Goal: Complete application form

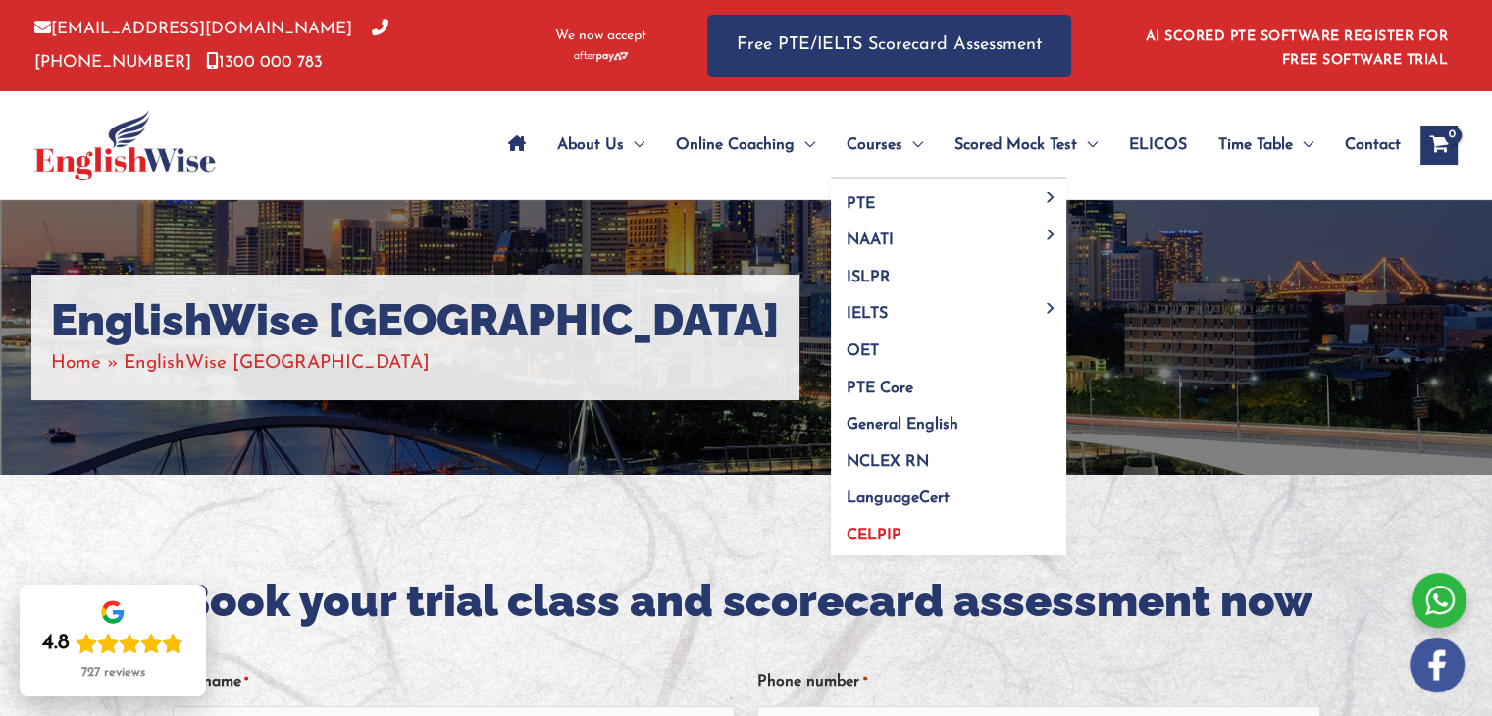
click at [855, 535] on span "CELPIP" at bounding box center [874, 536] width 55 height 16
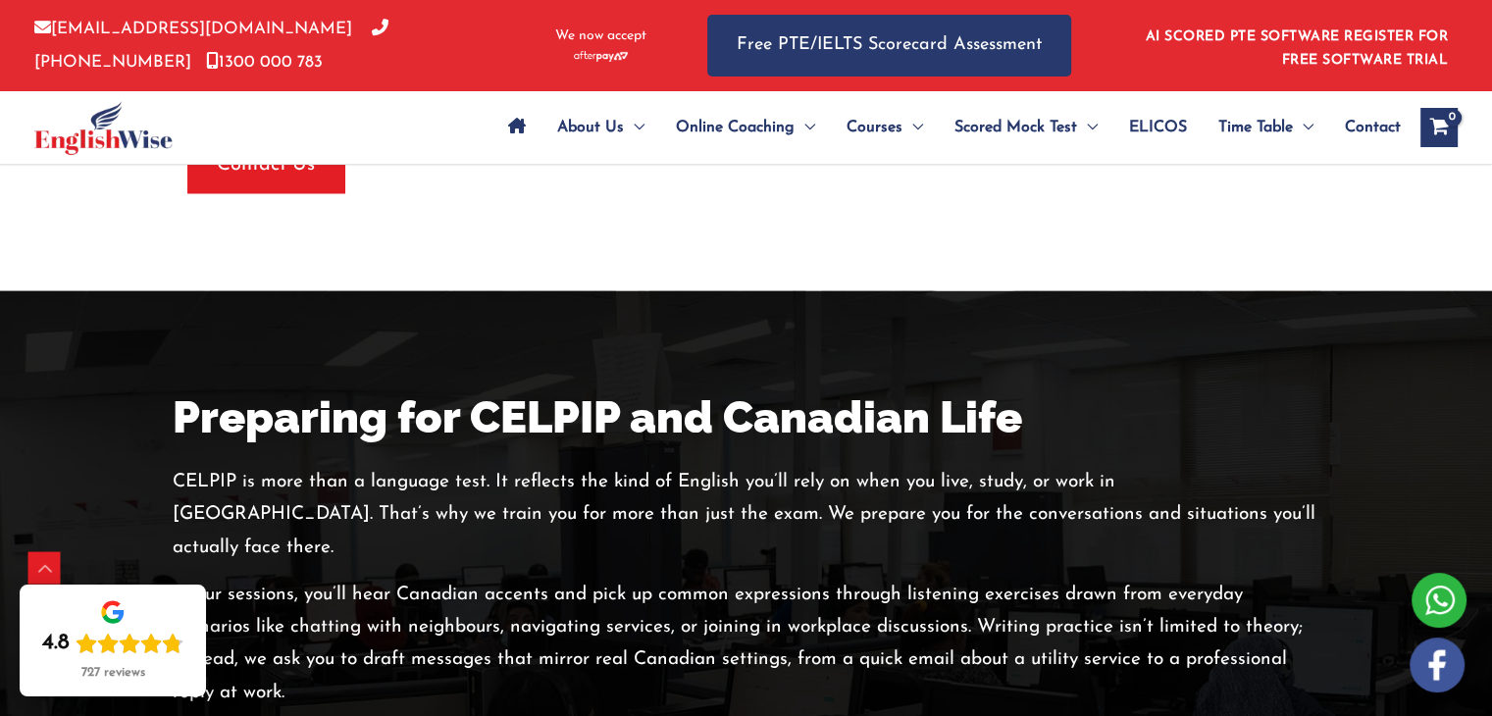
scroll to position [3238, 0]
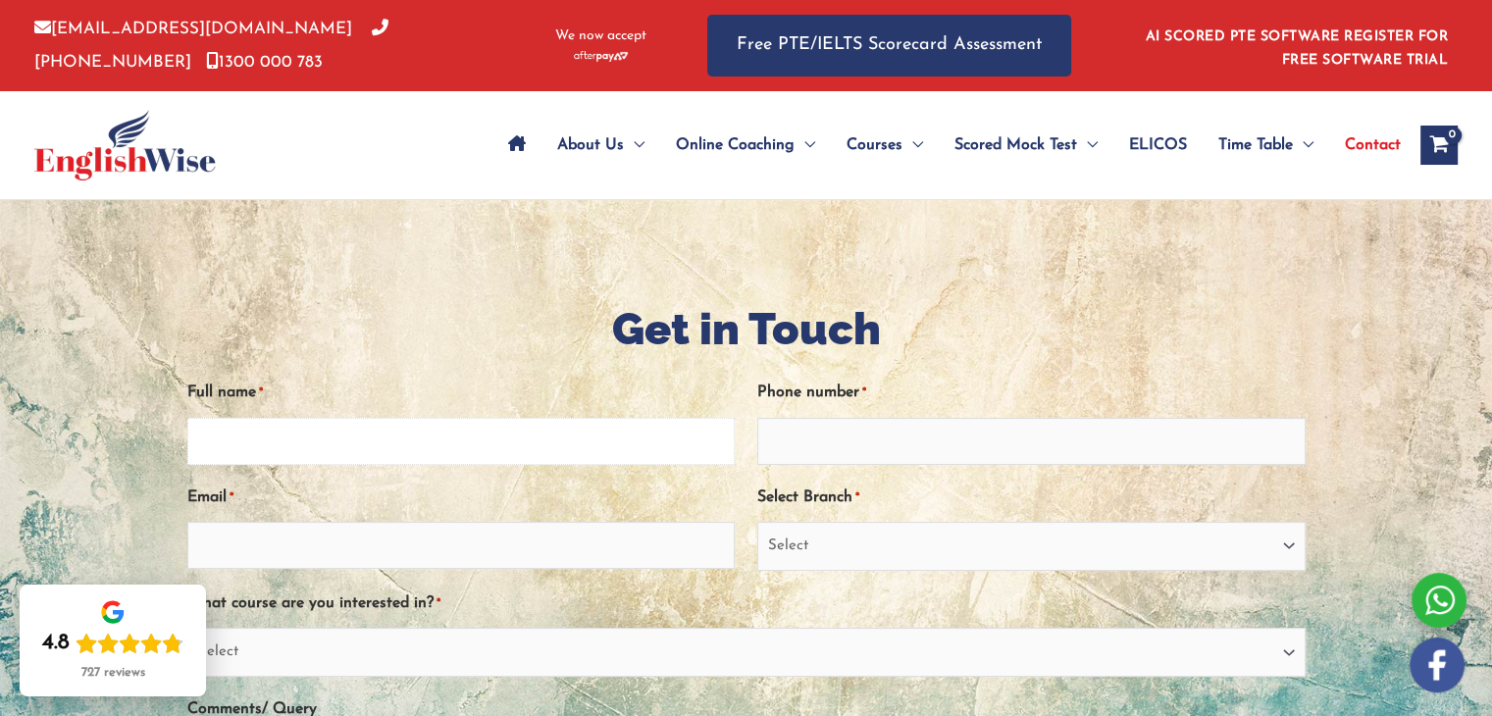
click at [413, 445] on input "Full name *" at bounding box center [461, 441] width 548 height 47
type input "g"
type input "Gurpreet"
click at [892, 455] on input "Phone number *" at bounding box center [1031, 441] width 548 height 47
type input "k"
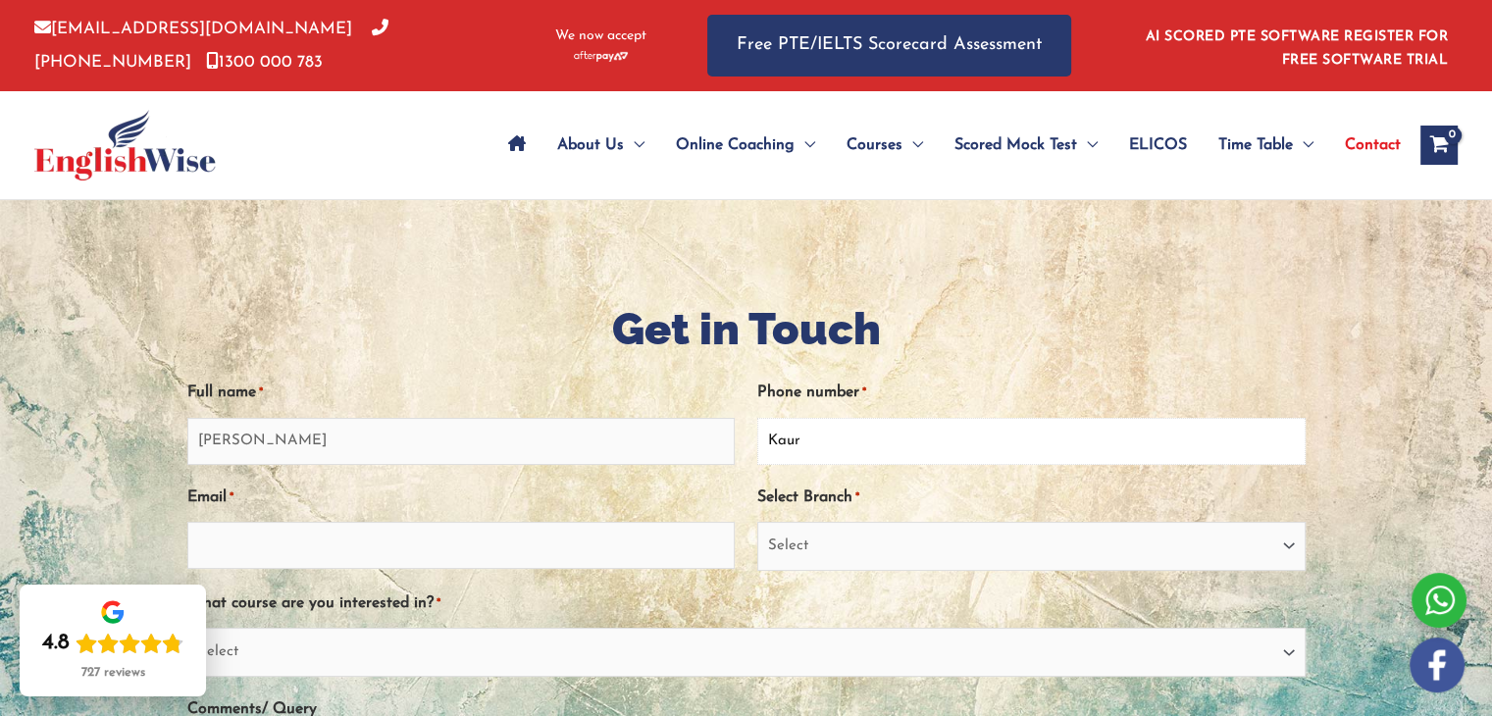
type input "Kaur"
click at [400, 555] on input "Email *" at bounding box center [461, 545] width 548 height 47
type input "preetmyra99@gmail.com"
click at [805, 553] on select "Select Sydney City Center Sydney Parramatta EnglishWise Global Brisbane Gold Co…" at bounding box center [1031, 546] width 548 height 49
select select "EnglishWise Global Brisbane"
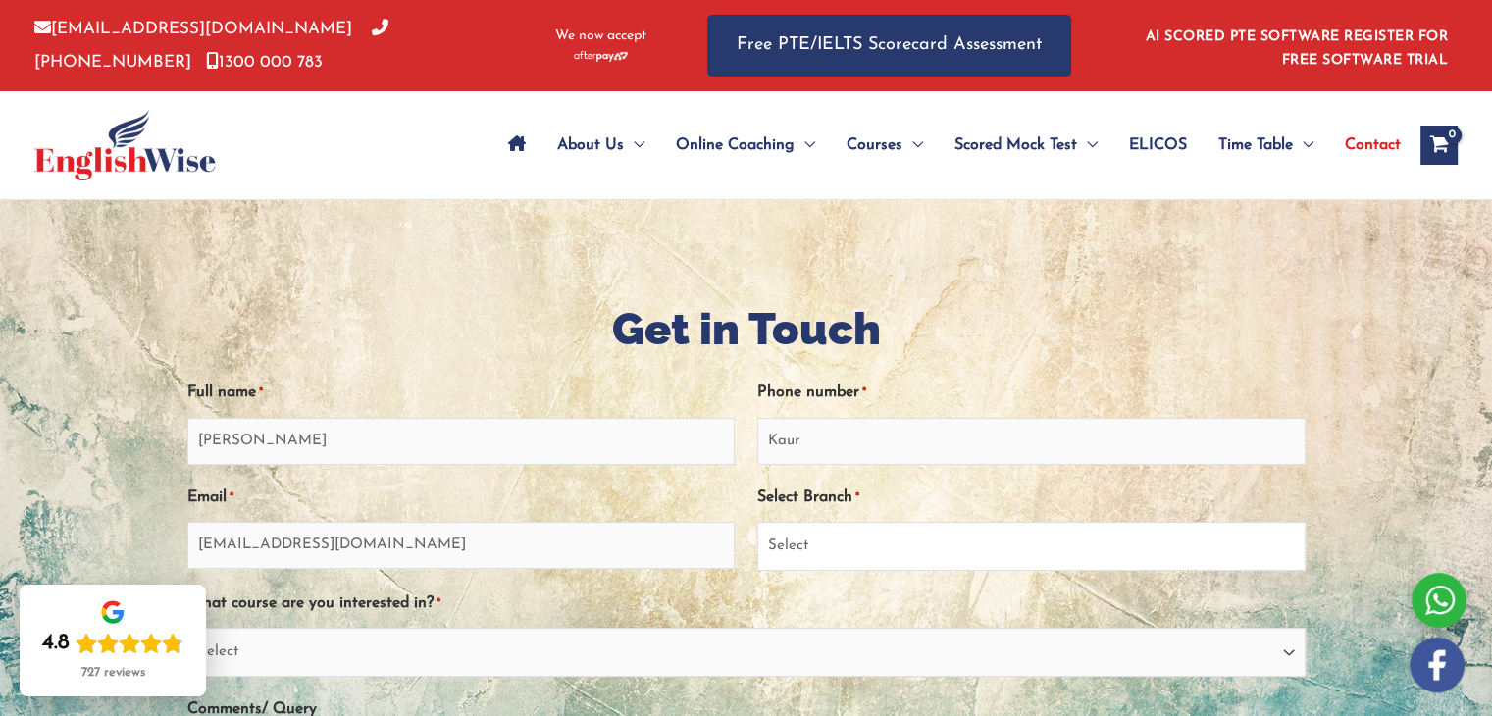
click at [757, 522] on select "Select Sydney City Center Sydney Parramatta EnglishWise Global Brisbane Gold Co…" at bounding box center [1031, 546] width 548 height 49
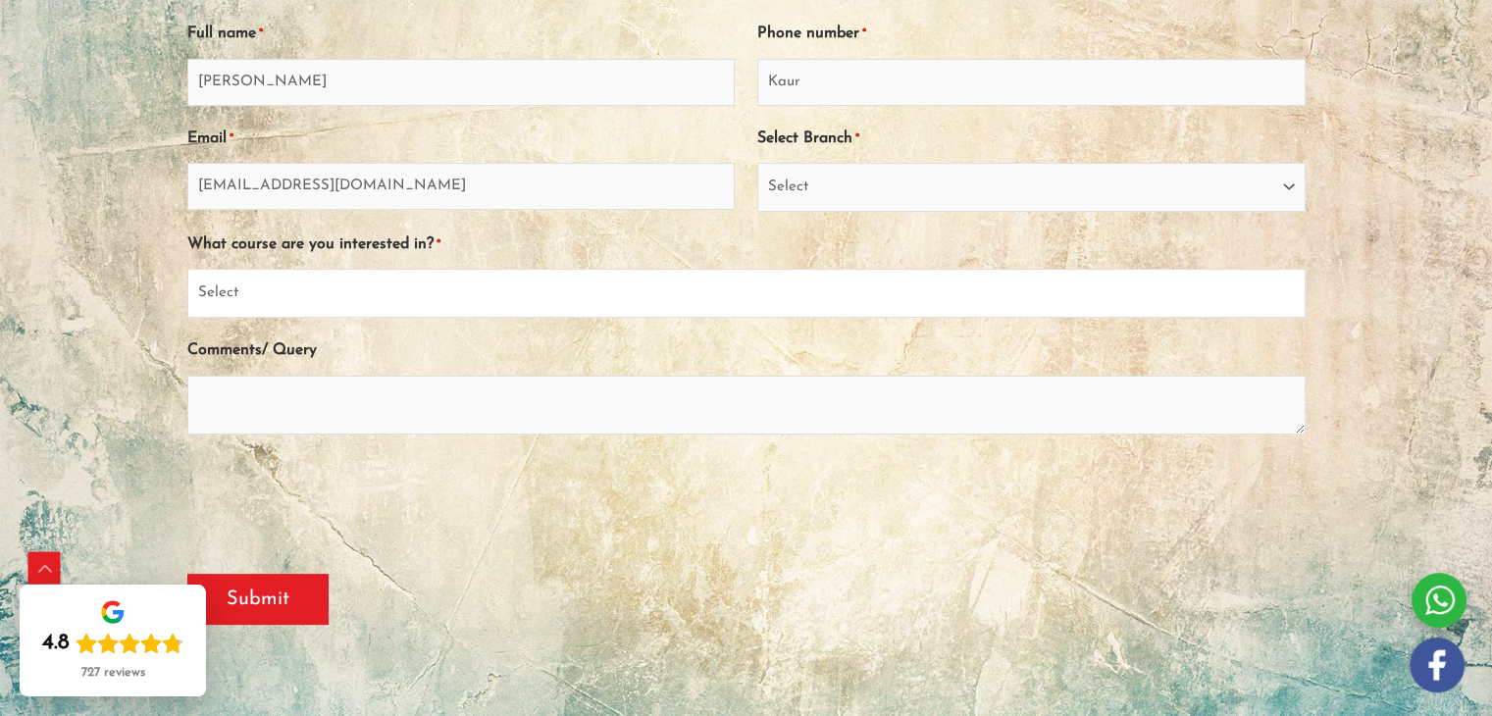
click at [438, 308] on select "Select PTE NAATI IELTS OET General English" at bounding box center [746, 293] width 1118 height 49
click at [436, 299] on select "Select PTE NAATI IELTS OET General English" at bounding box center [746, 293] width 1118 height 49
click at [433, 298] on select "Select PTE NAATI IELTS OET General English" at bounding box center [746, 293] width 1118 height 49
click at [351, 301] on select "Select PTE NAATI IELTS OET General English" at bounding box center [746, 293] width 1118 height 49
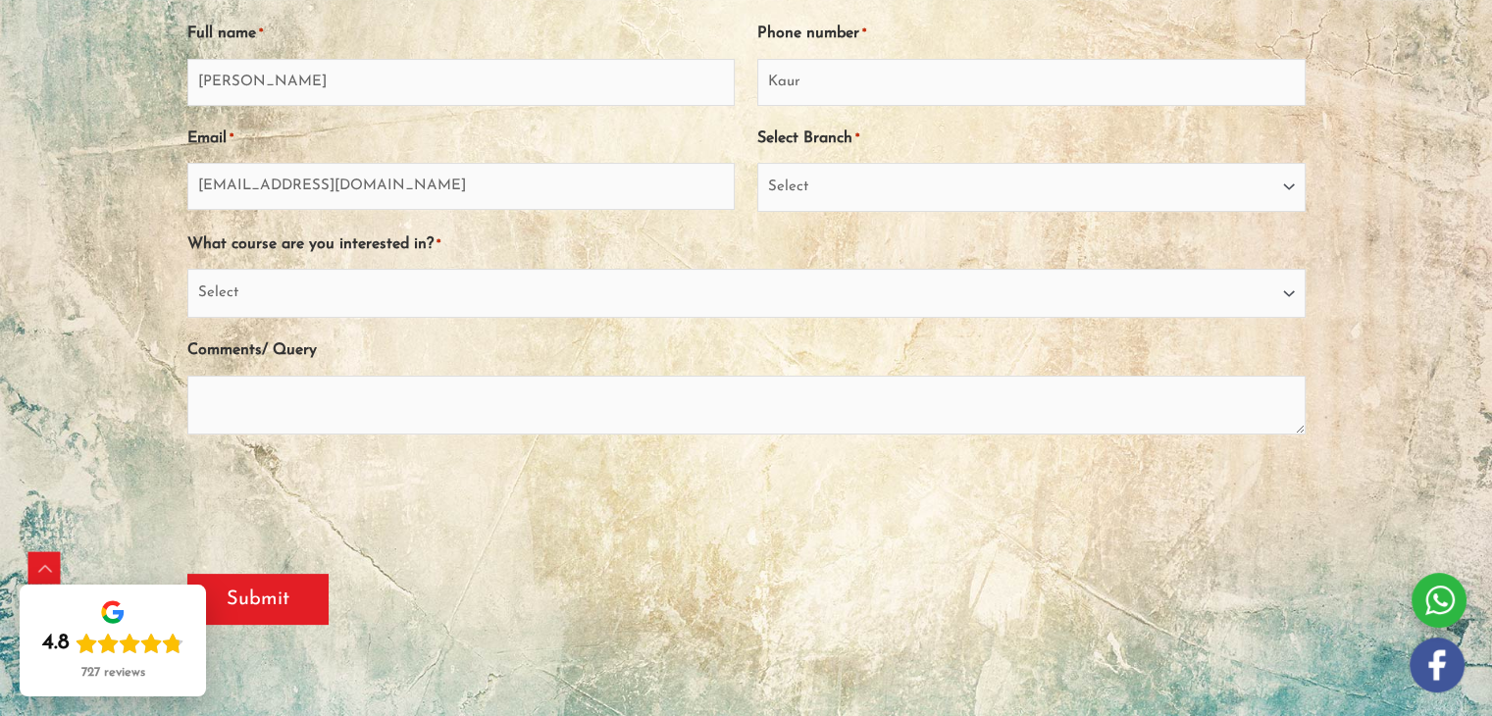
click at [518, 550] on div "Submit" at bounding box center [746, 590] width 1118 height 102
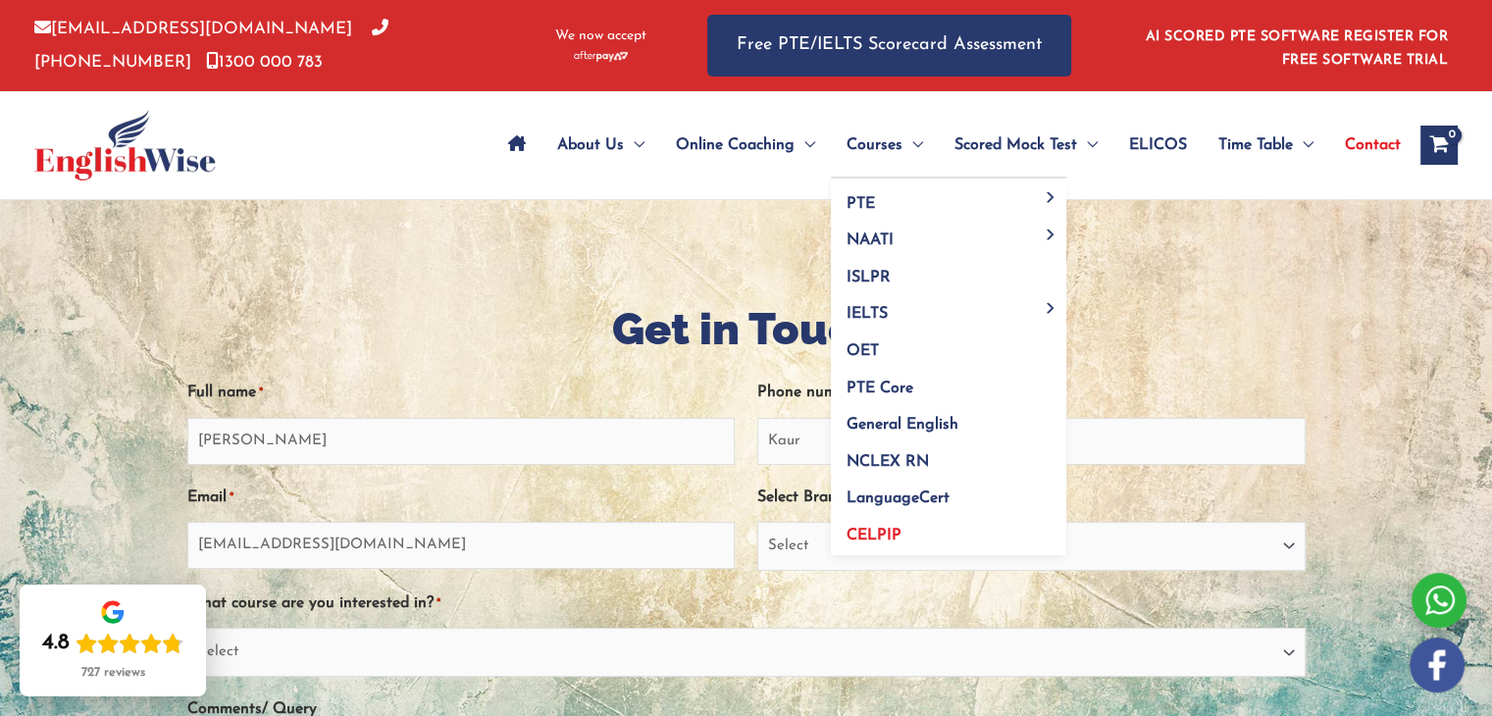
click at [878, 535] on span "CELPIP" at bounding box center [874, 536] width 55 height 16
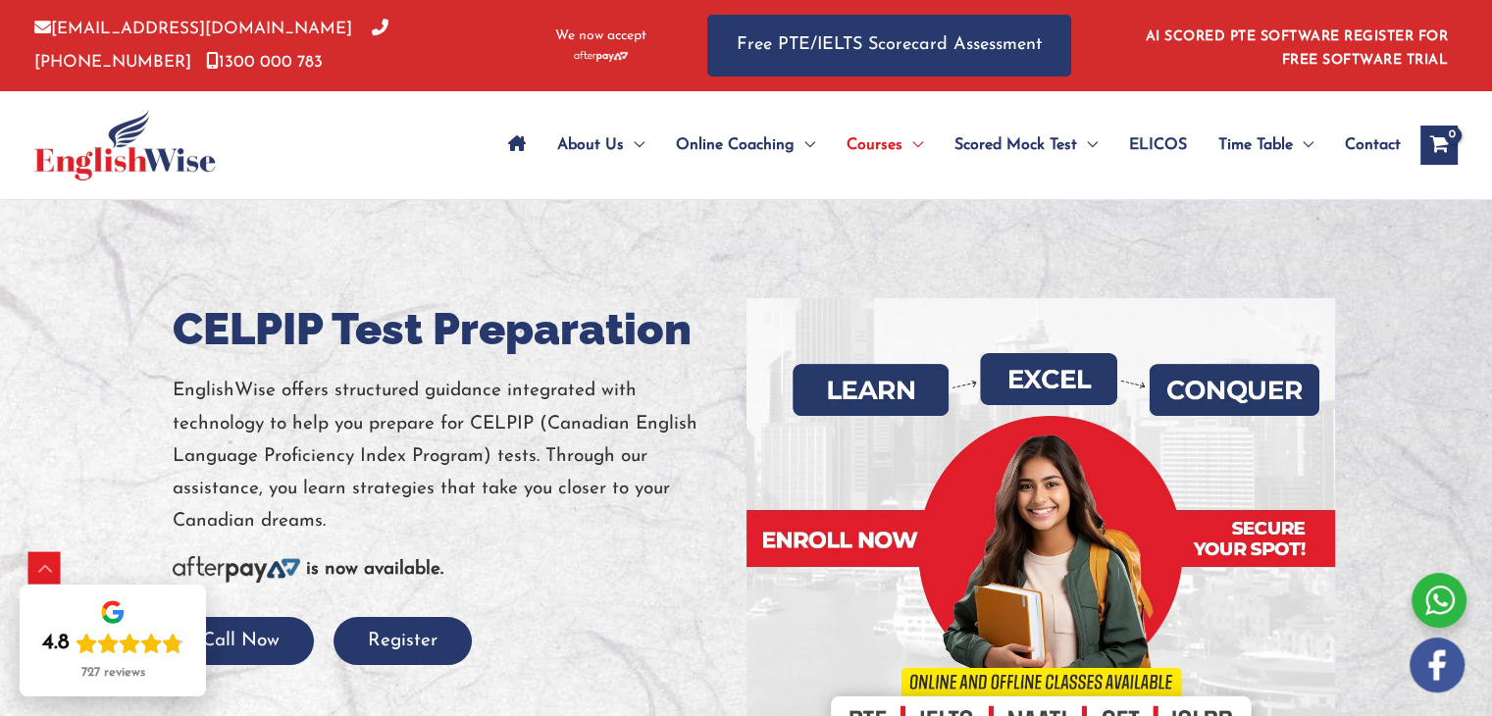
scroll to position [359, 0]
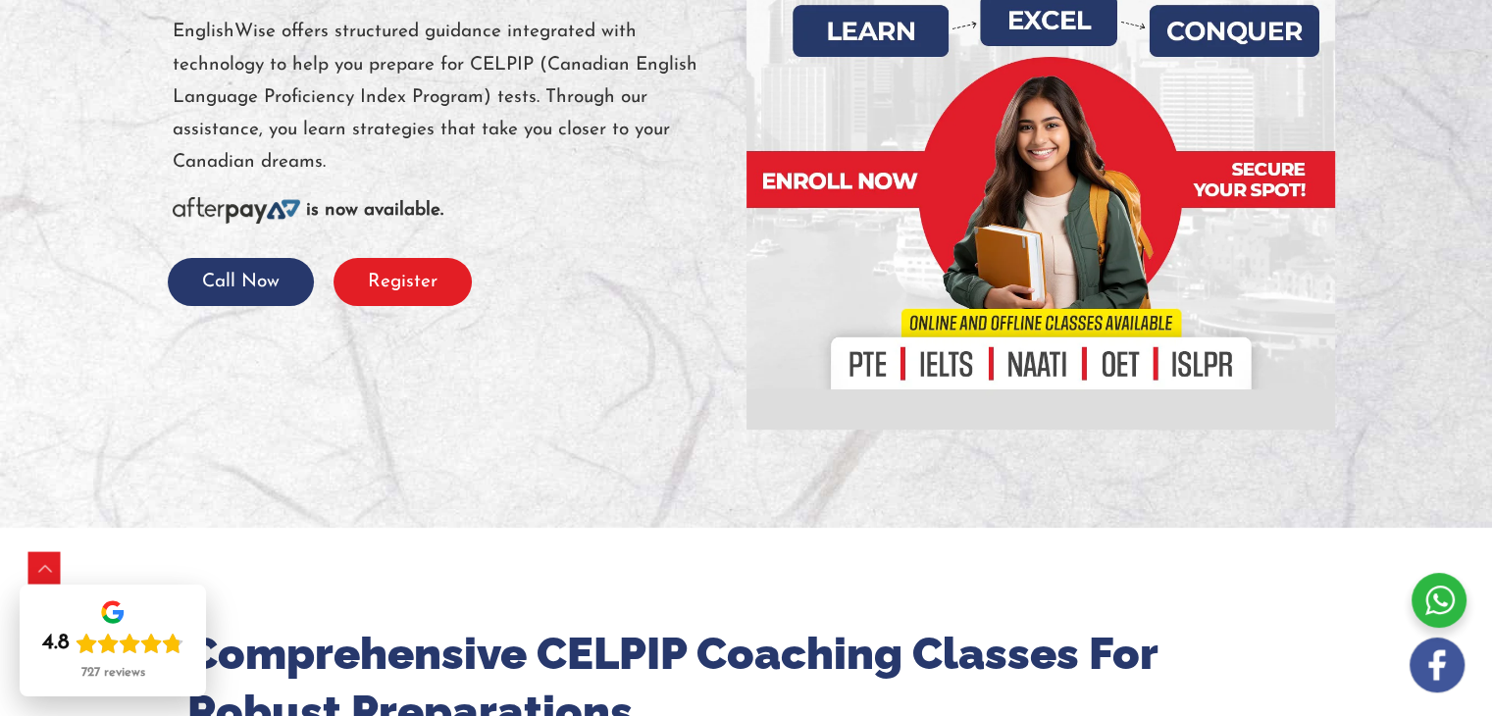
click at [385, 298] on button "Register" at bounding box center [403, 282] width 138 height 48
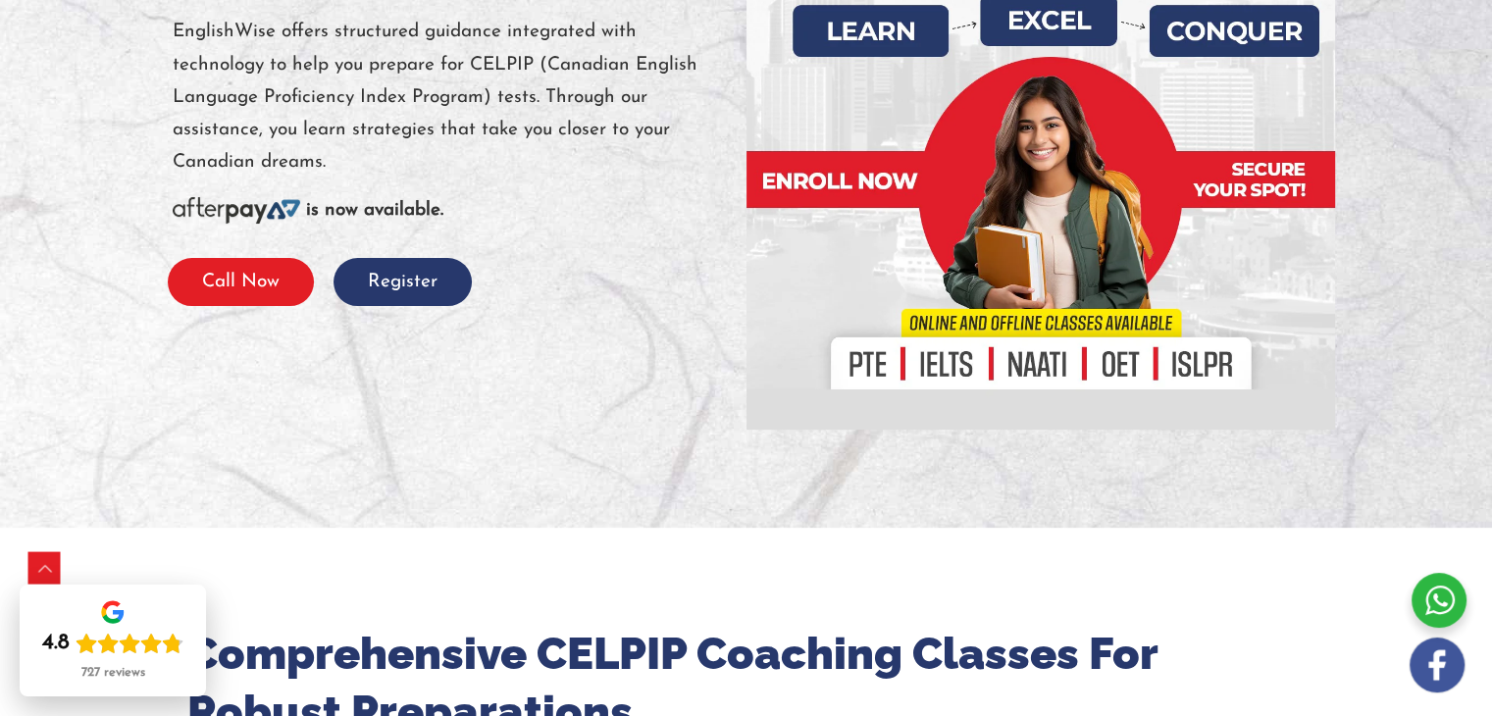
click at [237, 287] on button "Call Now" at bounding box center [241, 282] width 146 height 48
